Goal: Find specific page/section: Find specific page/section

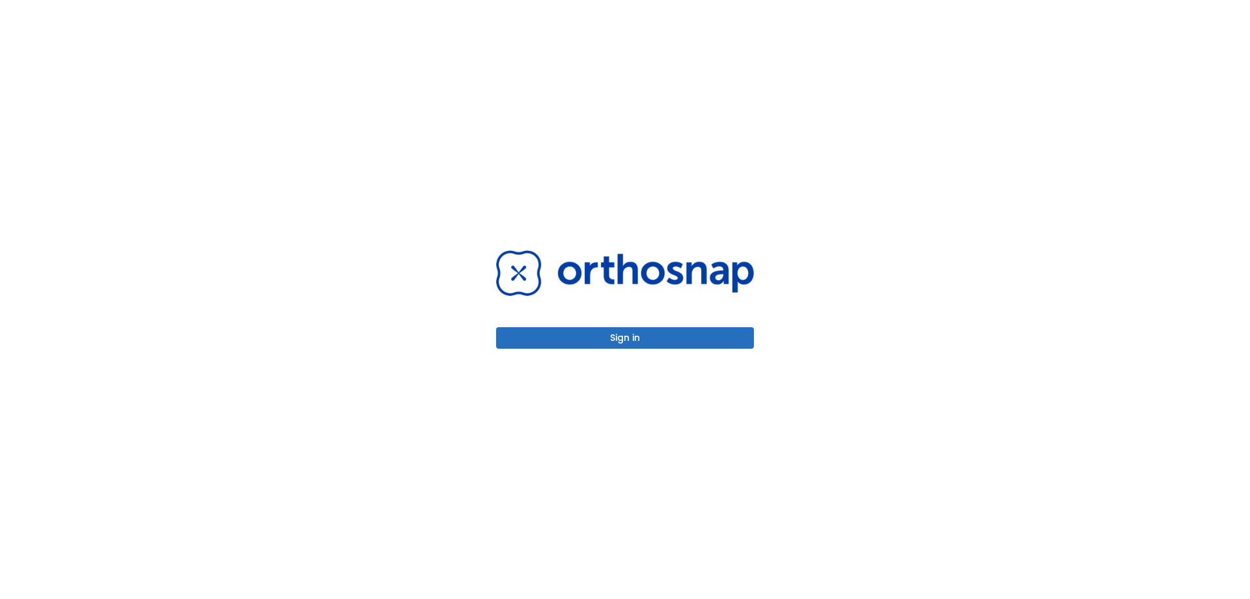
click at [627, 320] on div "Sign in" at bounding box center [625, 299] width 258 height 98
click at [624, 336] on button "Sign in" at bounding box center [625, 337] width 258 height 21
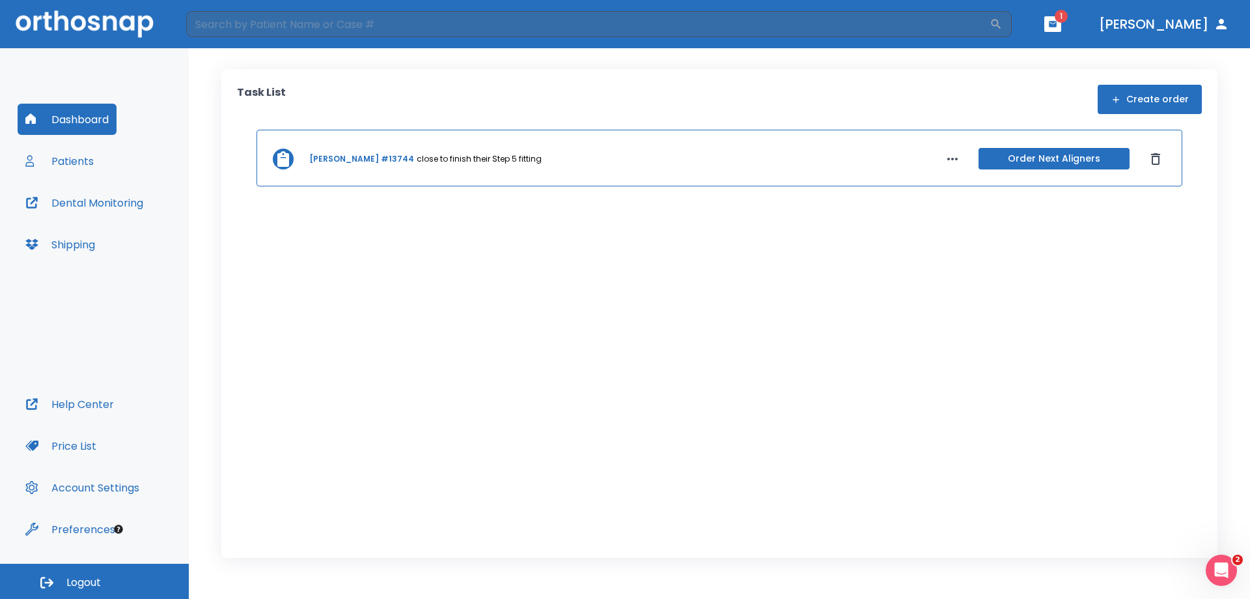
drag, startPoint x: 244, startPoint y: 29, endPoint x: 246, endPoint y: 9, distance: 20.2
click at [244, 29] on input "search" at bounding box center [588, 24] width 804 height 26
type input "neo"
drag, startPoint x: 394, startPoint y: 12, endPoint x: 146, endPoint y: 29, distance: 248.7
click at [145, 29] on header "neo ​ 1 [PERSON_NAME]" at bounding box center [625, 24] width 1250 height 48
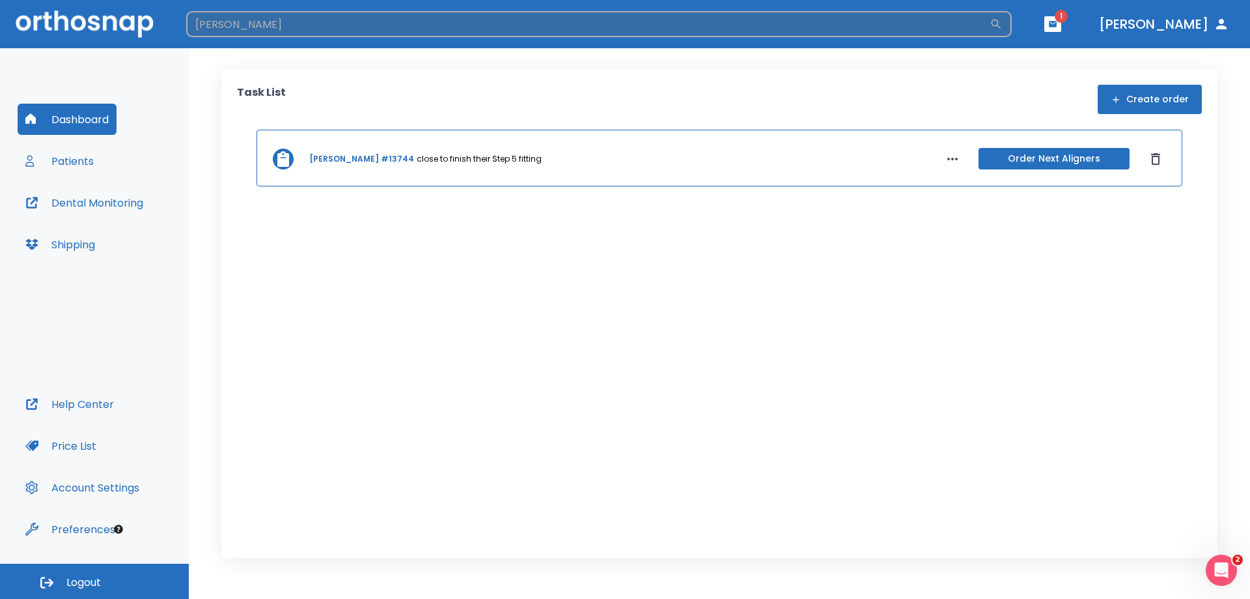
type input "[PERSON_NAME]"
click at [1003, 21] on icon "button" at bounding box center [996, 24] width 13 height 13
click at [400, 29] on input "[PERSON_NAME]" at bounding box center [588, 24] width 804 height 26
click at [990, 22] on input "[PERSON_NAME]" at bounding box center [588, 24] width 804 height 26
click at [285, 25] on input "search" at bounding box center [588, 24] width 804 height 26
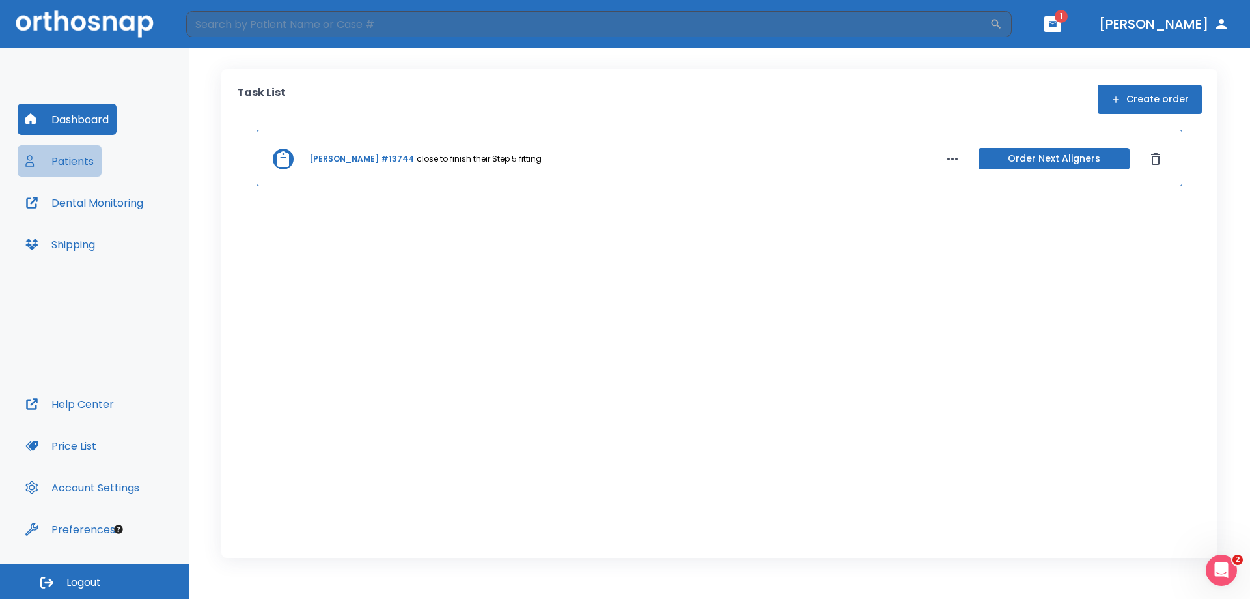
click at [49, 164] on button "Patients" at bounding box center [60, 160] width 84 height 31
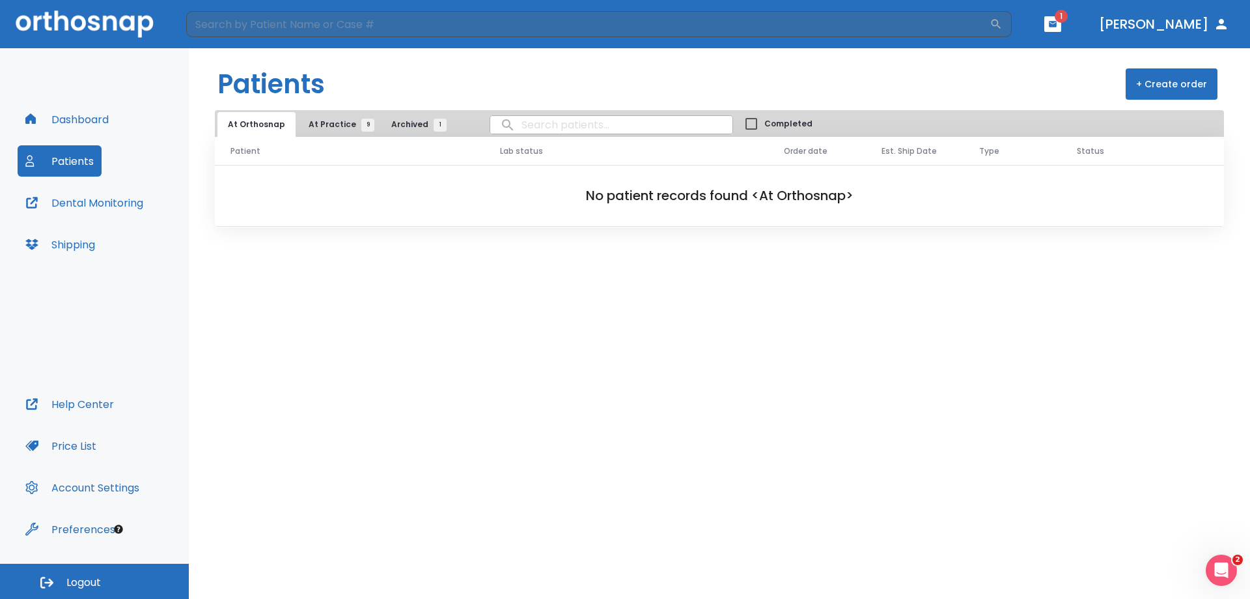
click at [319, 124] on span "At Practice 9" at bounding box center [338, 125] width 59 height 12
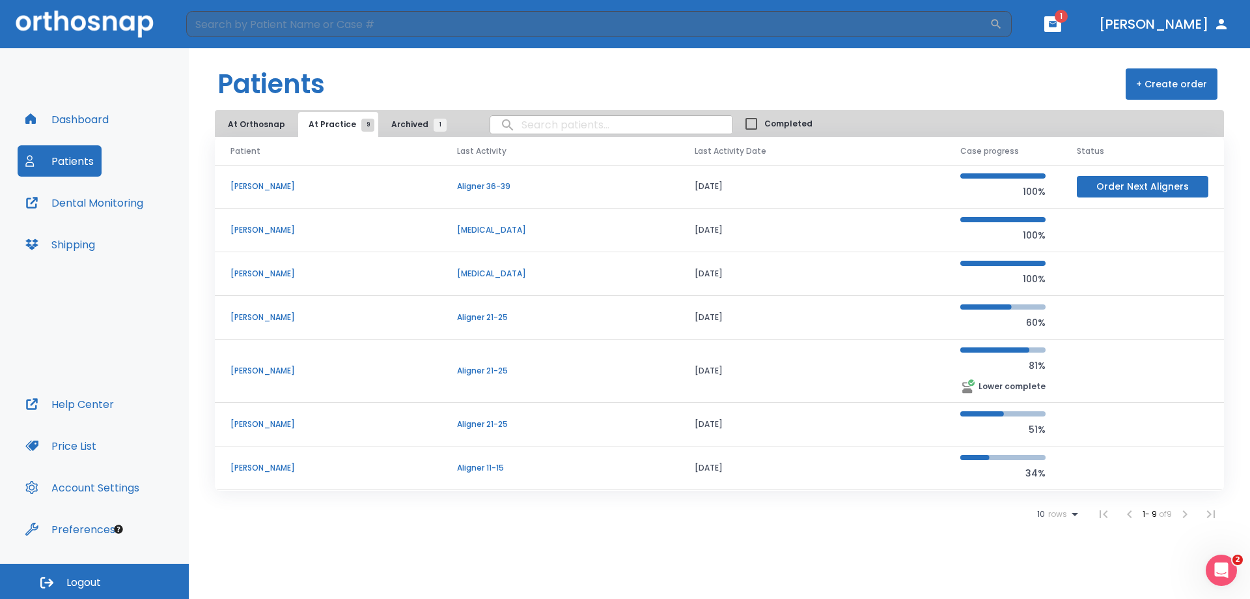
click at [266, 426] on p "[PERSON_NAME]" at bounding box center [328, 424] width 195 height 12
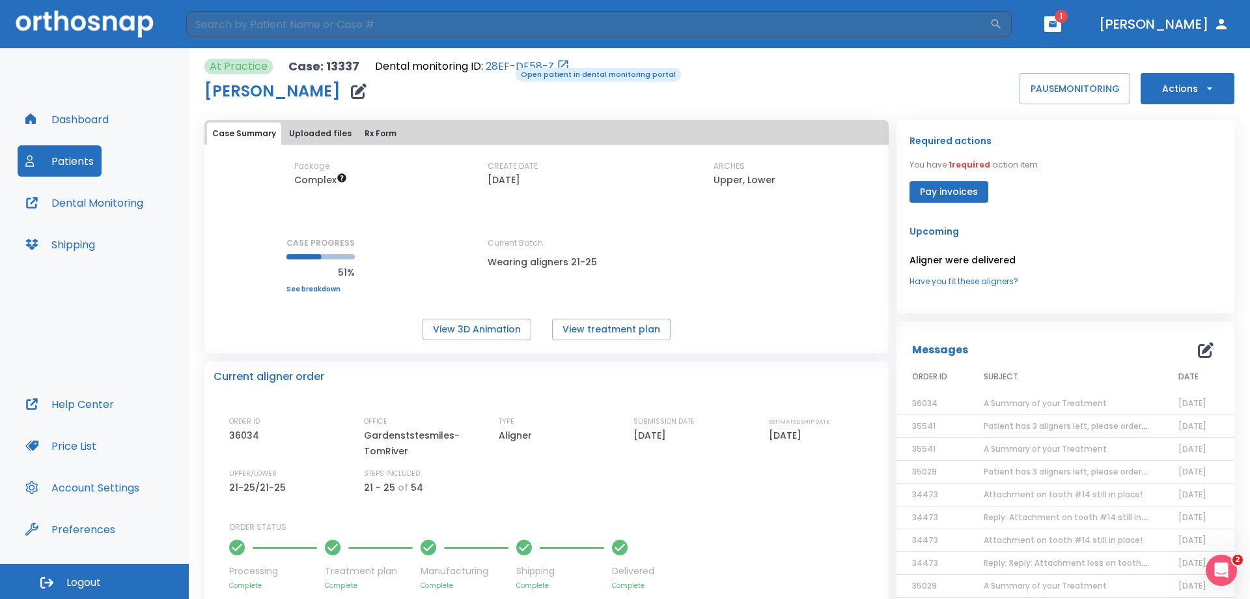
click at [507, 66] on link "28EF-DE58-Z" at bounding box center [520, 67] width 68 height 16
click at [1057, 24] on icon "button" at bounding box center [1053, 24] width 8 height 6
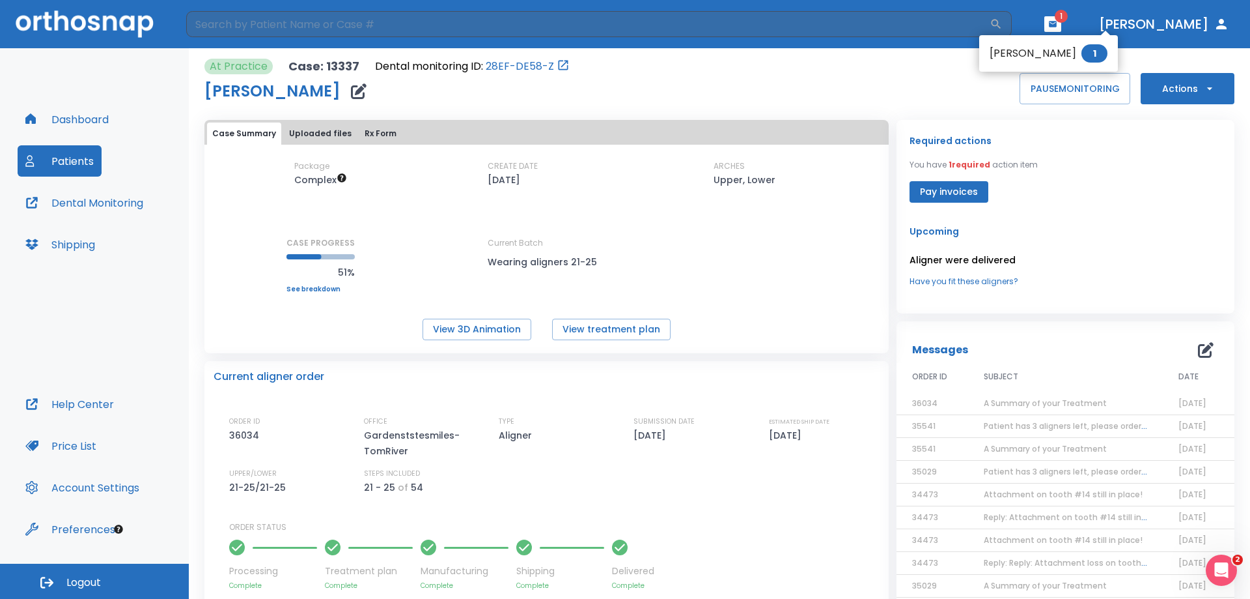
click at [1082, 61] on span "1" at bounding box center [1095, 53] width 26 height 18
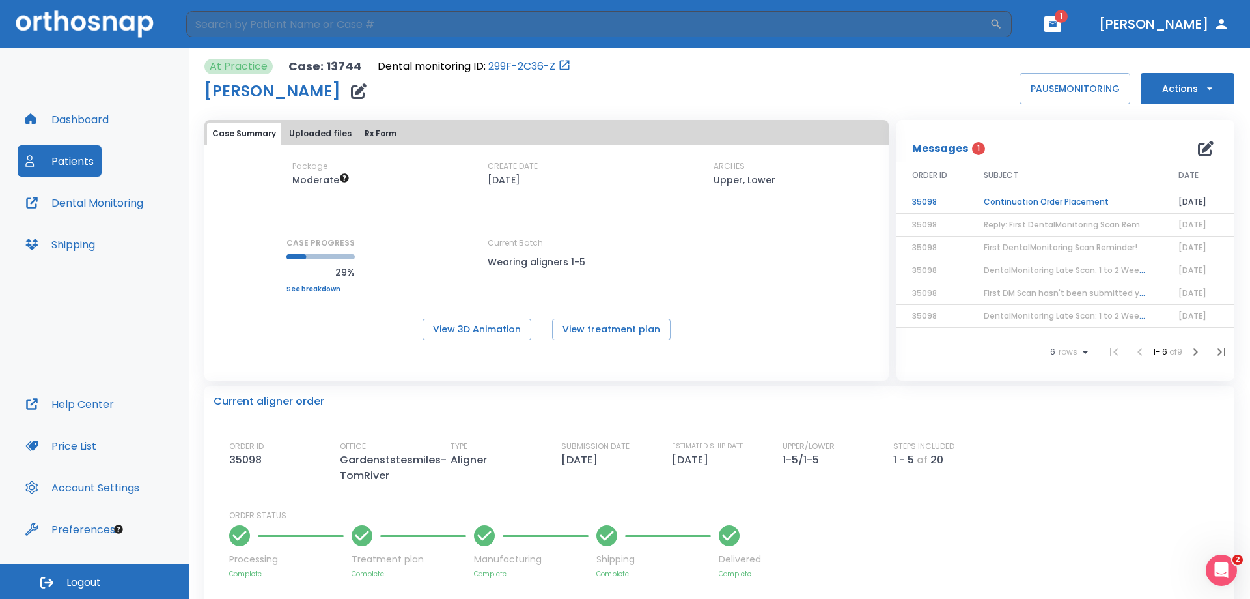
click at [93, 119] on button "Dashboard" at bounding box center [67, 119] width 99 height 31
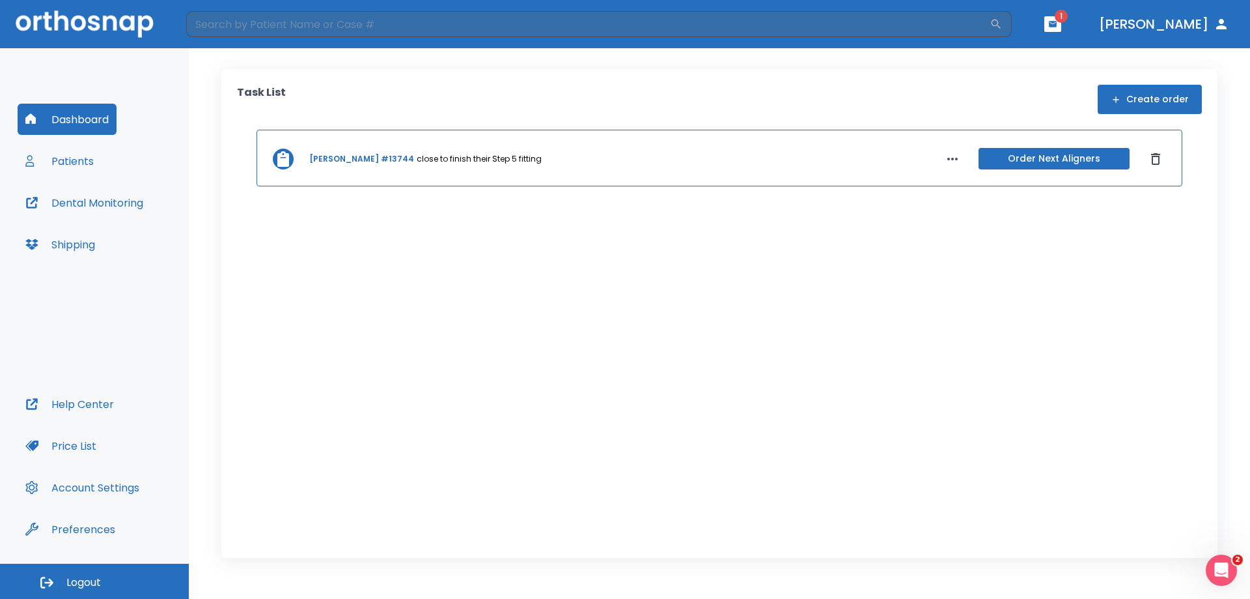
click at [70, 163] on button "Patients" at bounding box center [60, 160] width 84 height 31
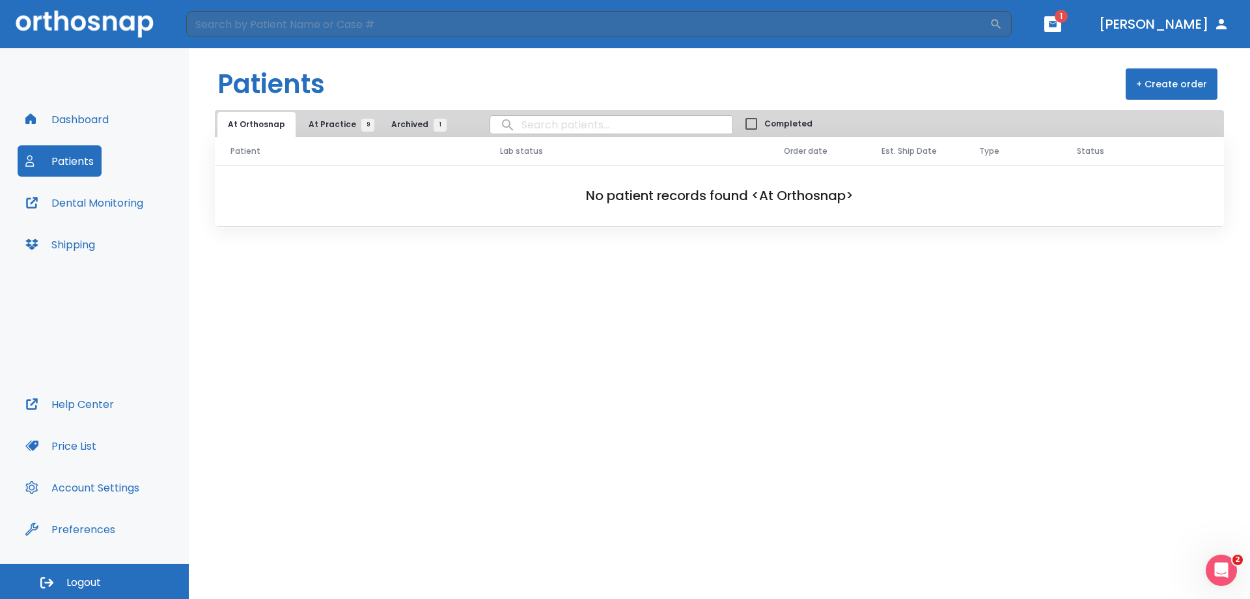
click at [333, 126] on span "At Practice 9" at bounding box center [338, 125] width 59 height 12
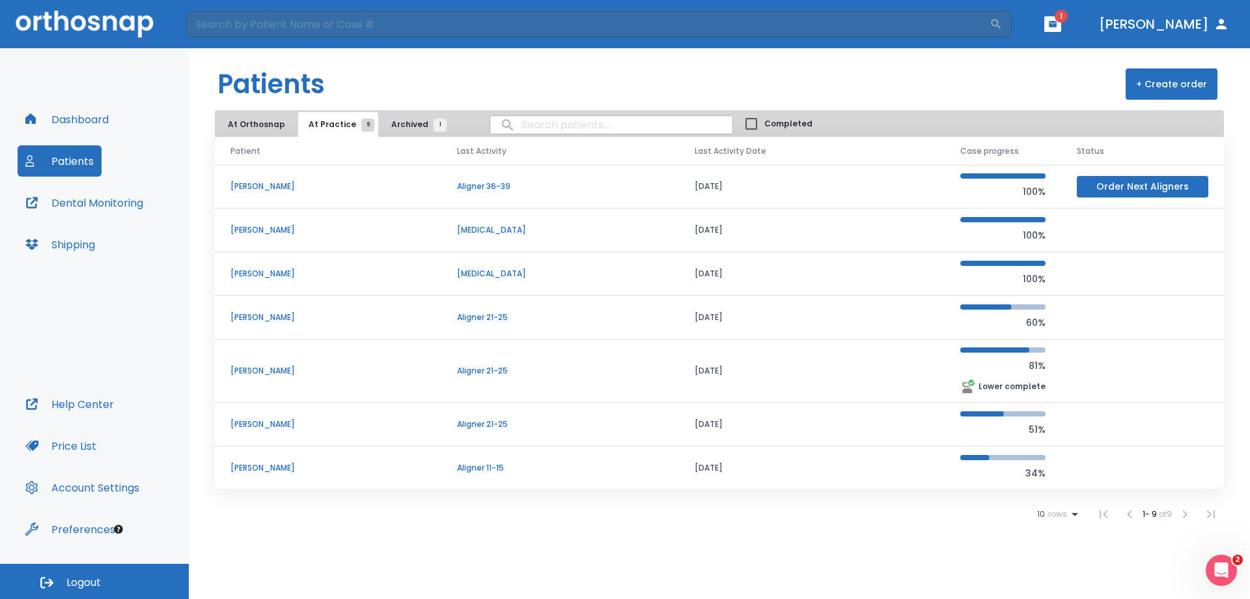
click at [275, 419] on p "[PERSON_NAME]" at bounding box center [328, 424] width 195 height 12
